Goal: Information Seeking & Learning: Learn about a topic

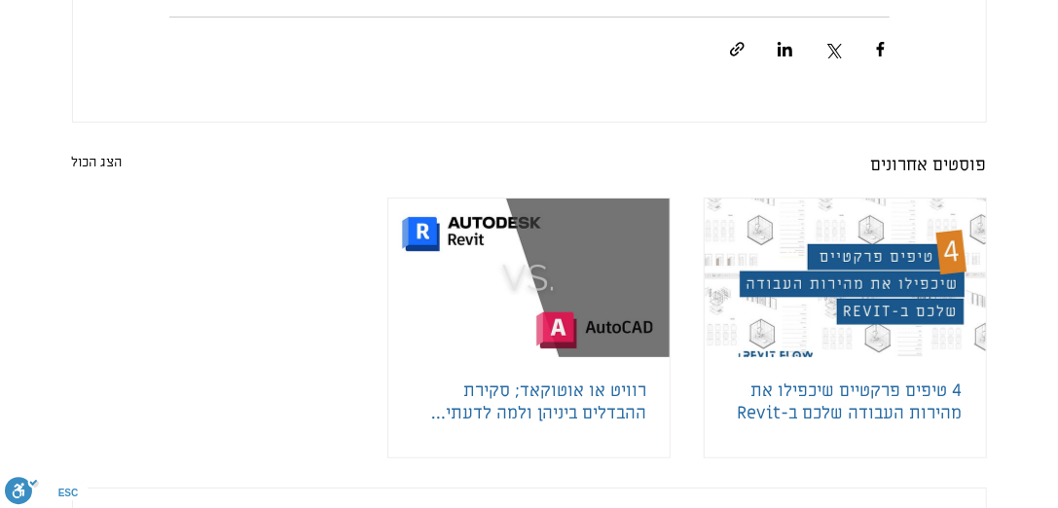
scroll to position [3601, 0]
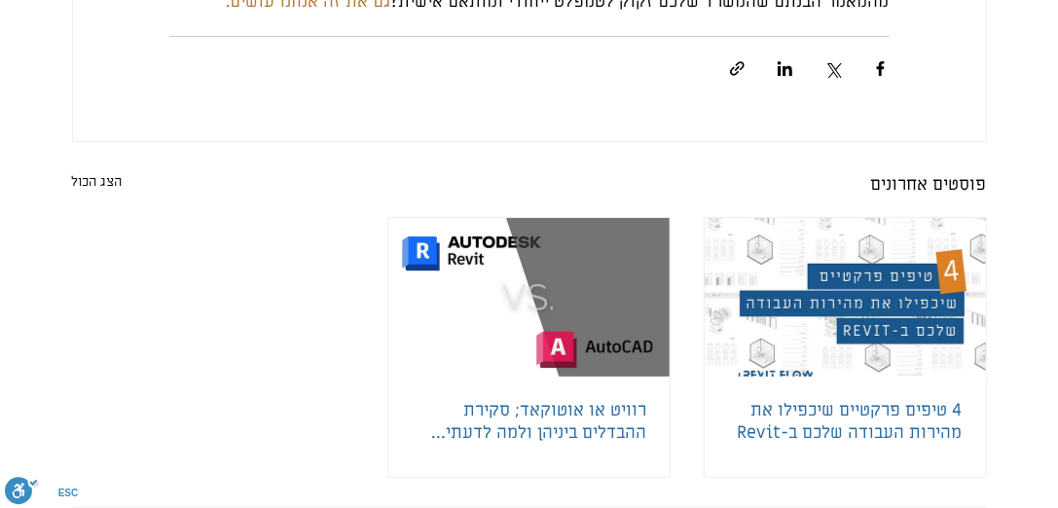
click at [874, 444] on link "4 טיפים פרקטיים שיכפילו את מהירות העבודה שלכם ב-Revit" at bounding box center [845, 421] width 235 height 45
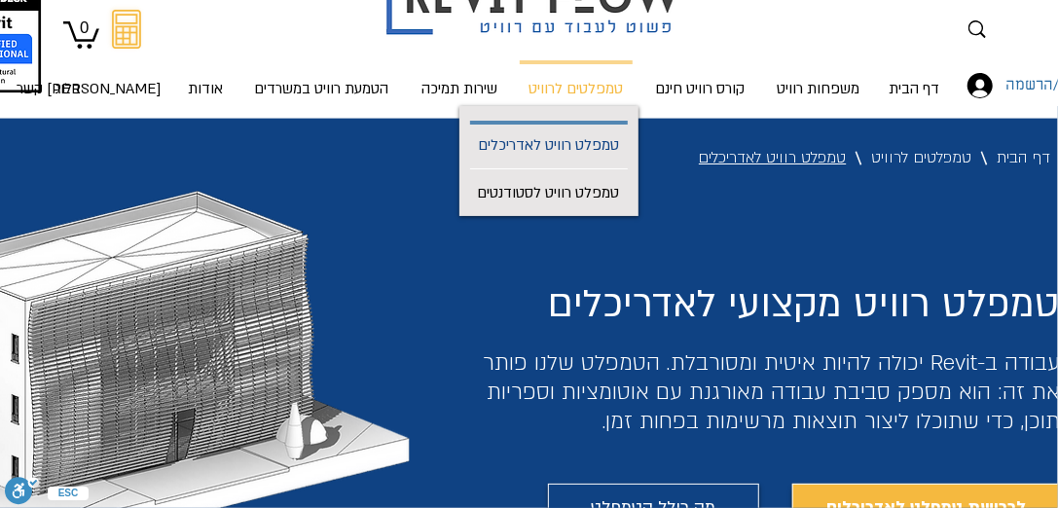
scroll to position [195, 0]
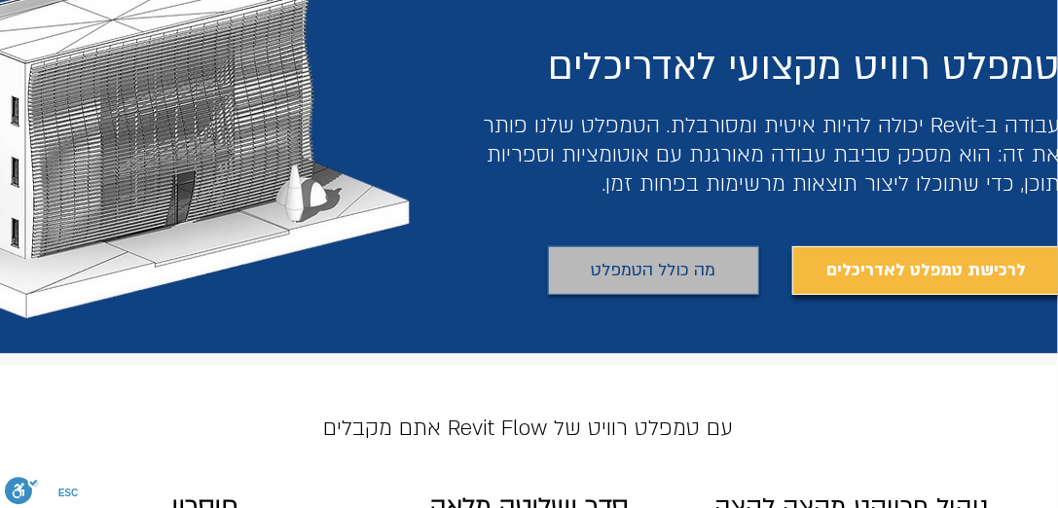
click at [651, 272] on span "מה כולל הטמפלט" at bounding box center [653, 270] width 125 height 31
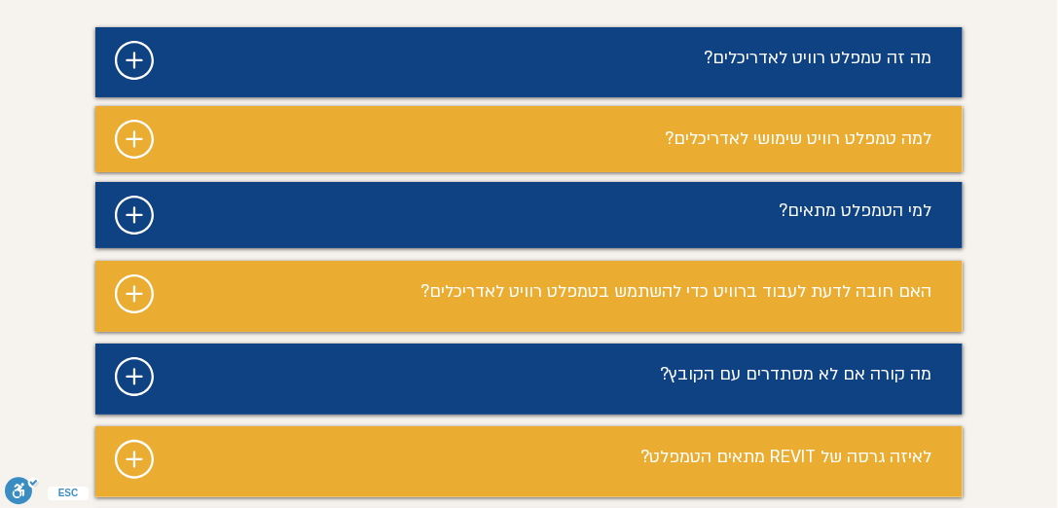
scroll to position [9583, 0]
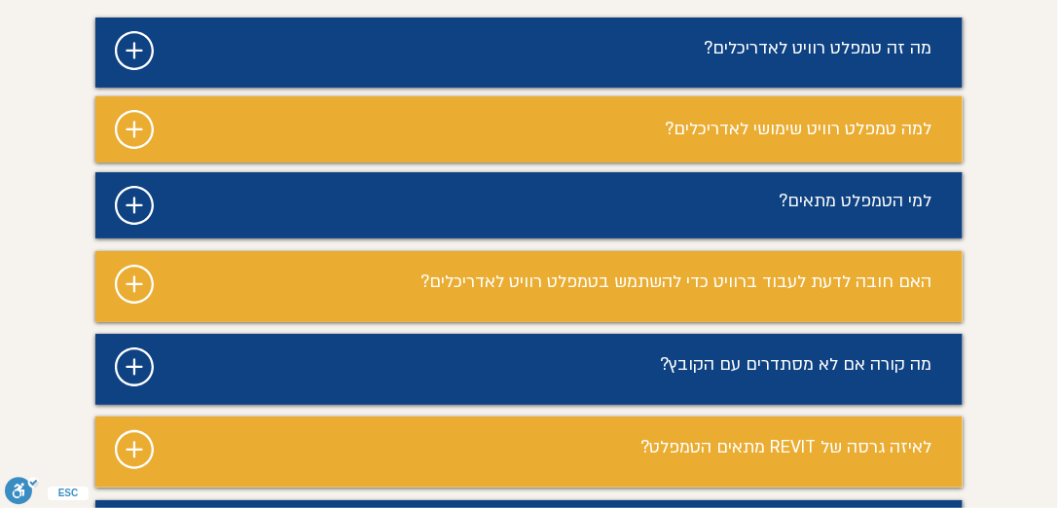
click at [134, 430] on icon "מצגת" at bounding box center [134, 449] width 39 height 39
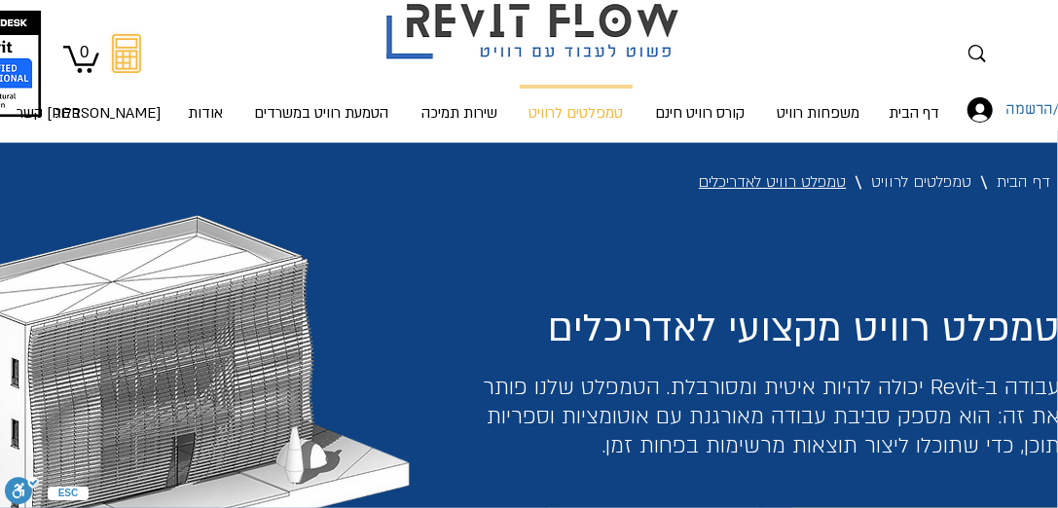
scroll to position [0, 0]
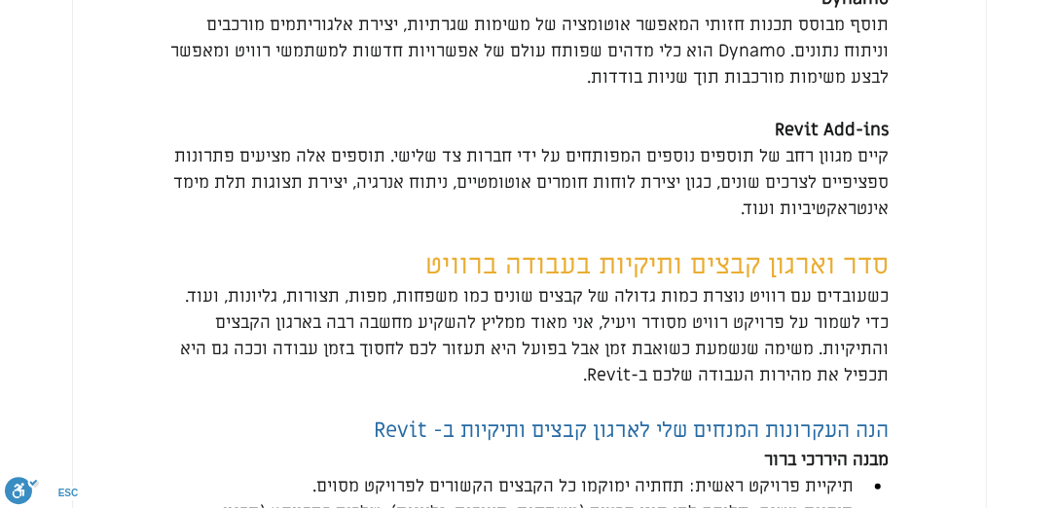
scroll to position [4868, 0]
